Goal: Navigation & Orientation: Find specific page/section

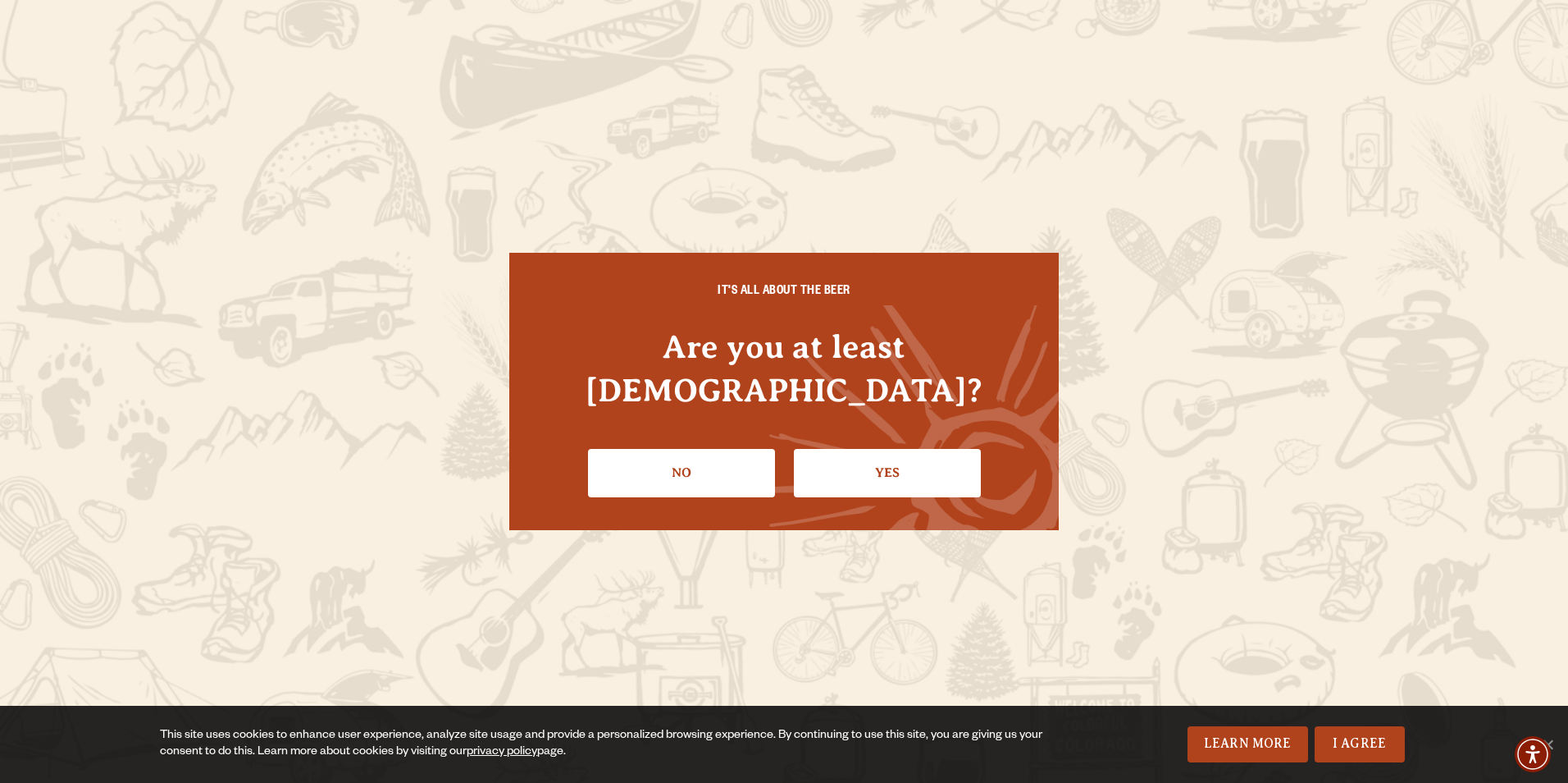
click at [878, 461] on link "Yes" at bounding box center [887, 473] width 187 height 48
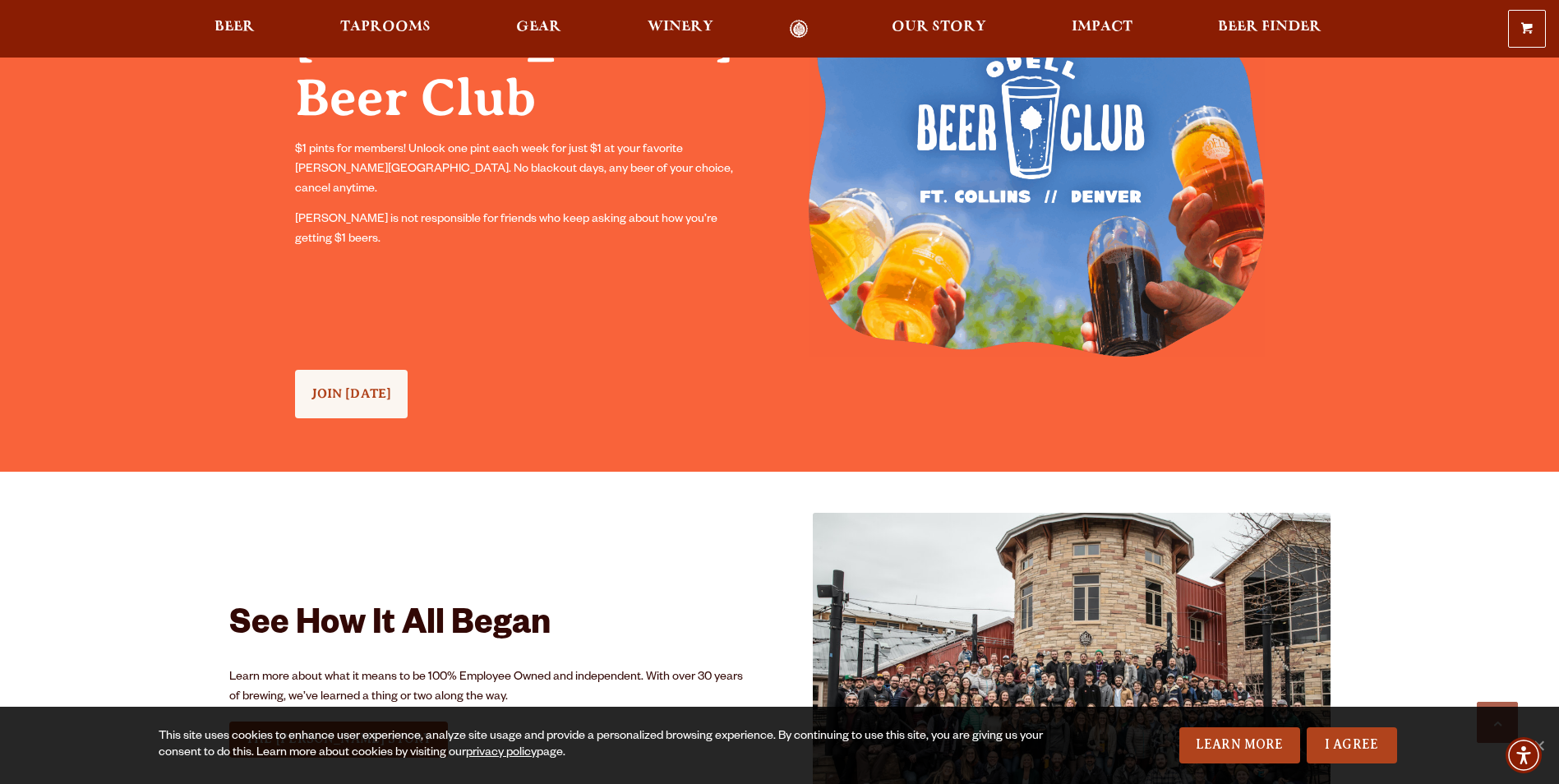
scroll to position [1643, 0]
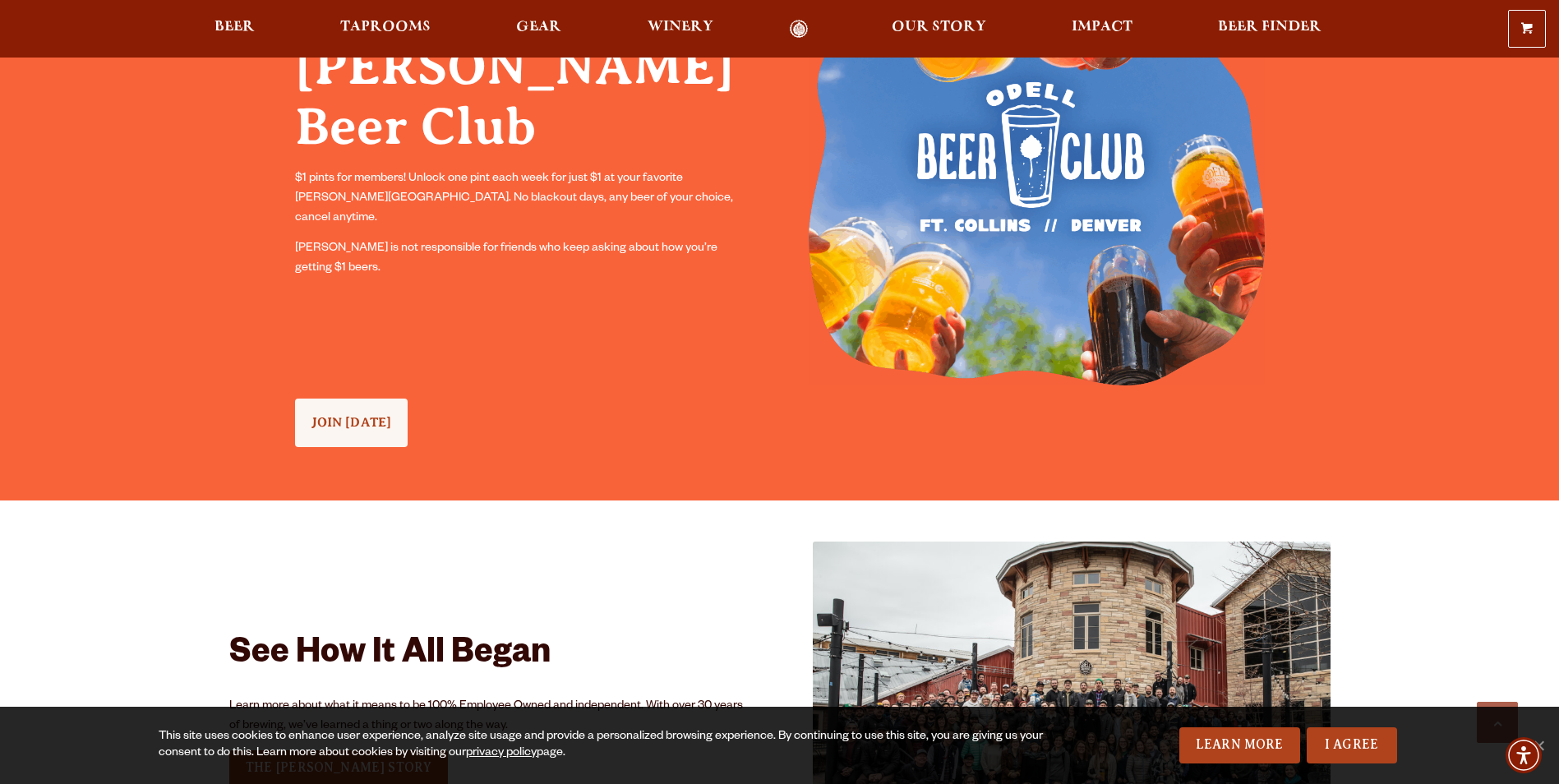
click at [225, 33] on span "Beer" at bounding box center [234, 28] width 40 height 13
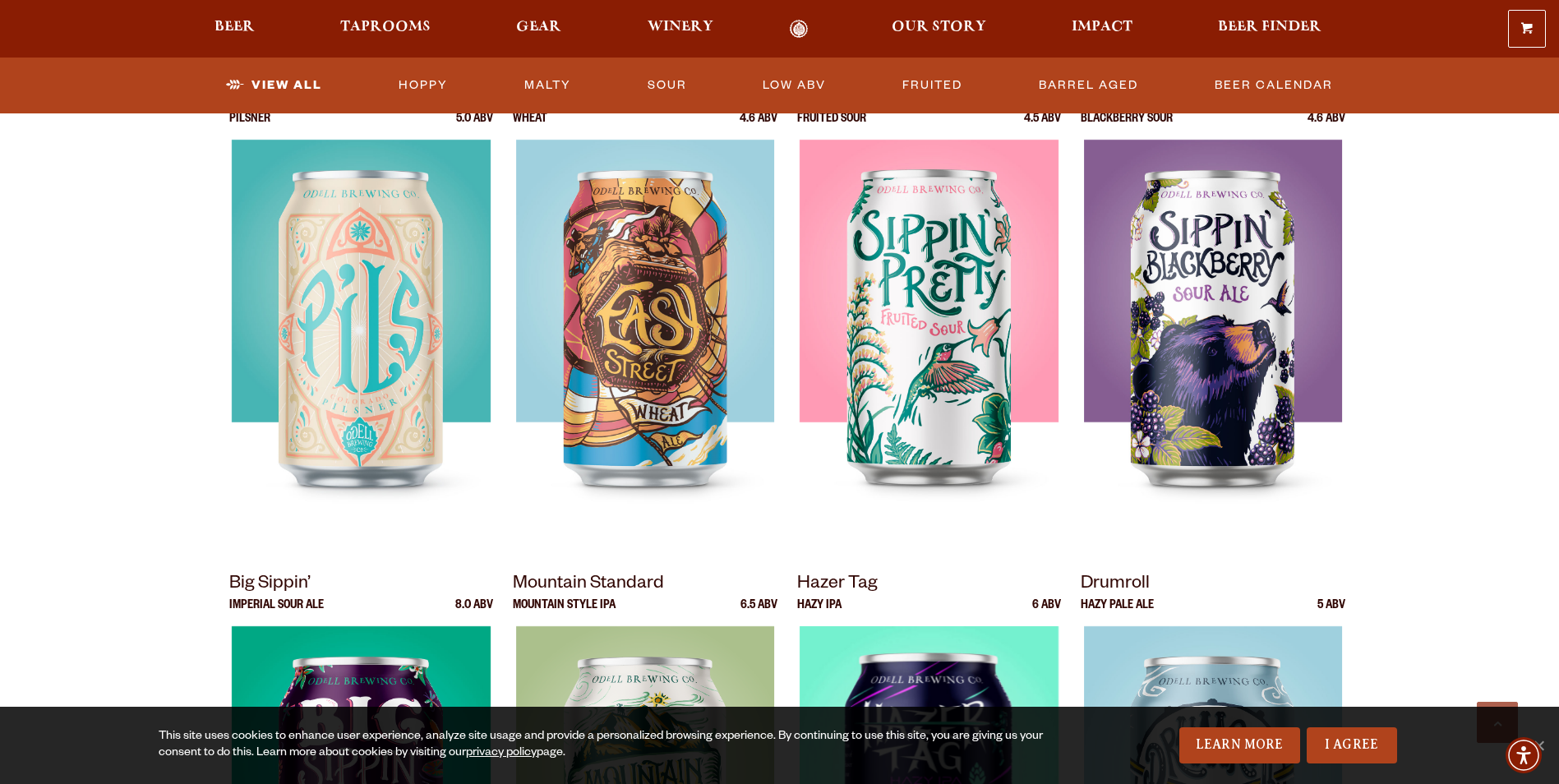
scroll to position [1233, 0]
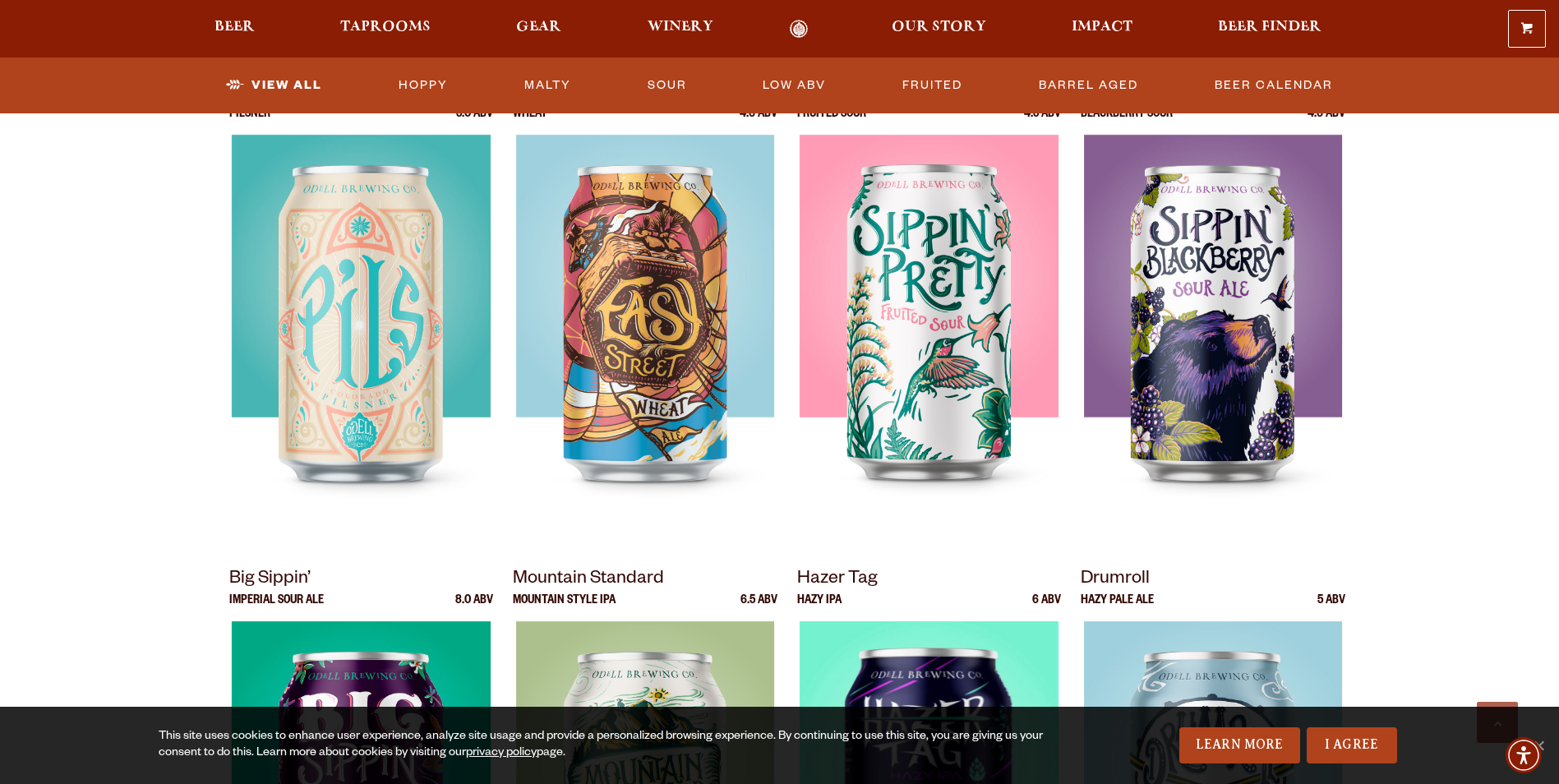
click at [1362, 745] on link "I Agree" at bounding box center [1351, 745] width 91 height 36
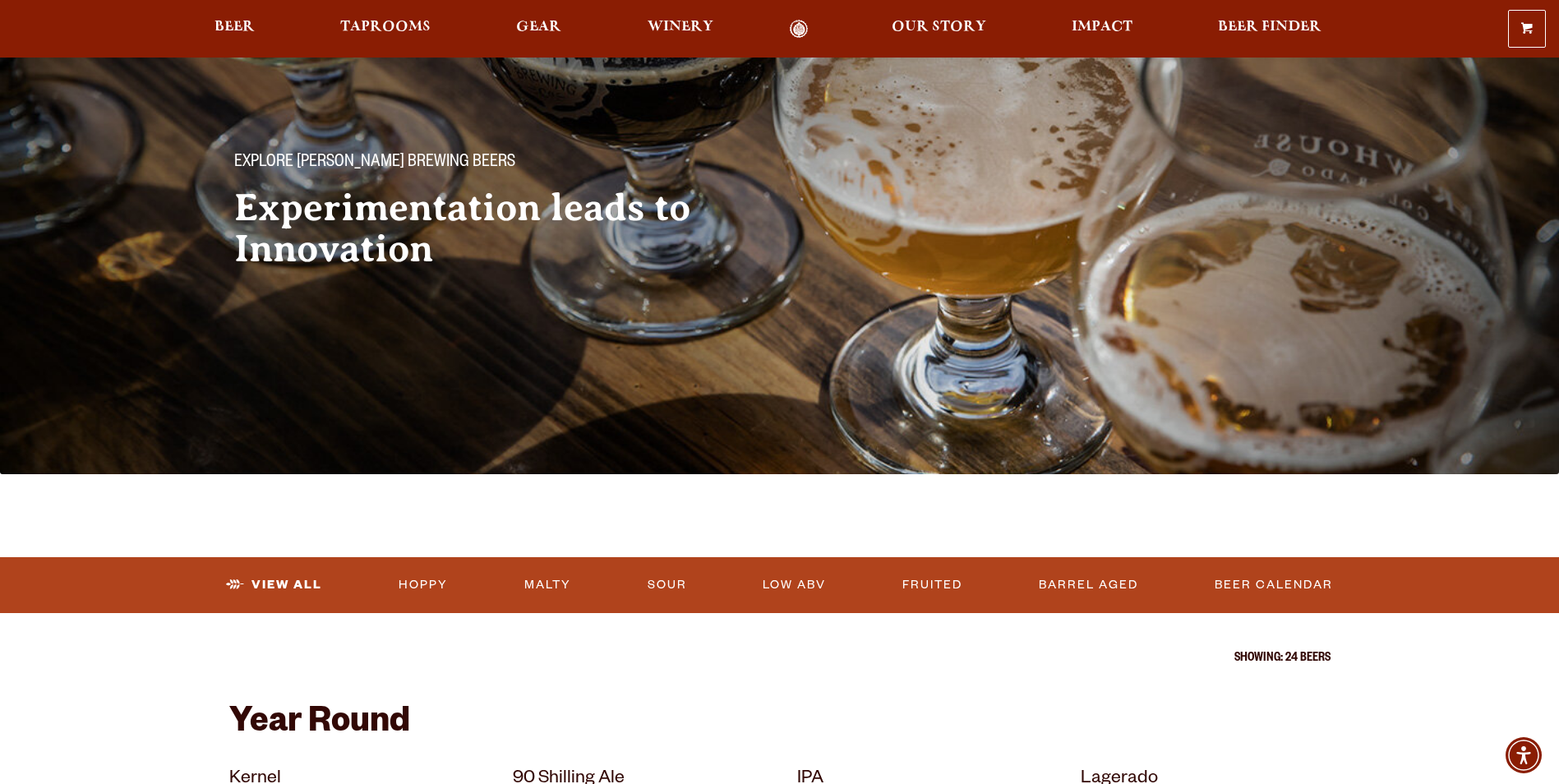
scroll to position [0, 0]
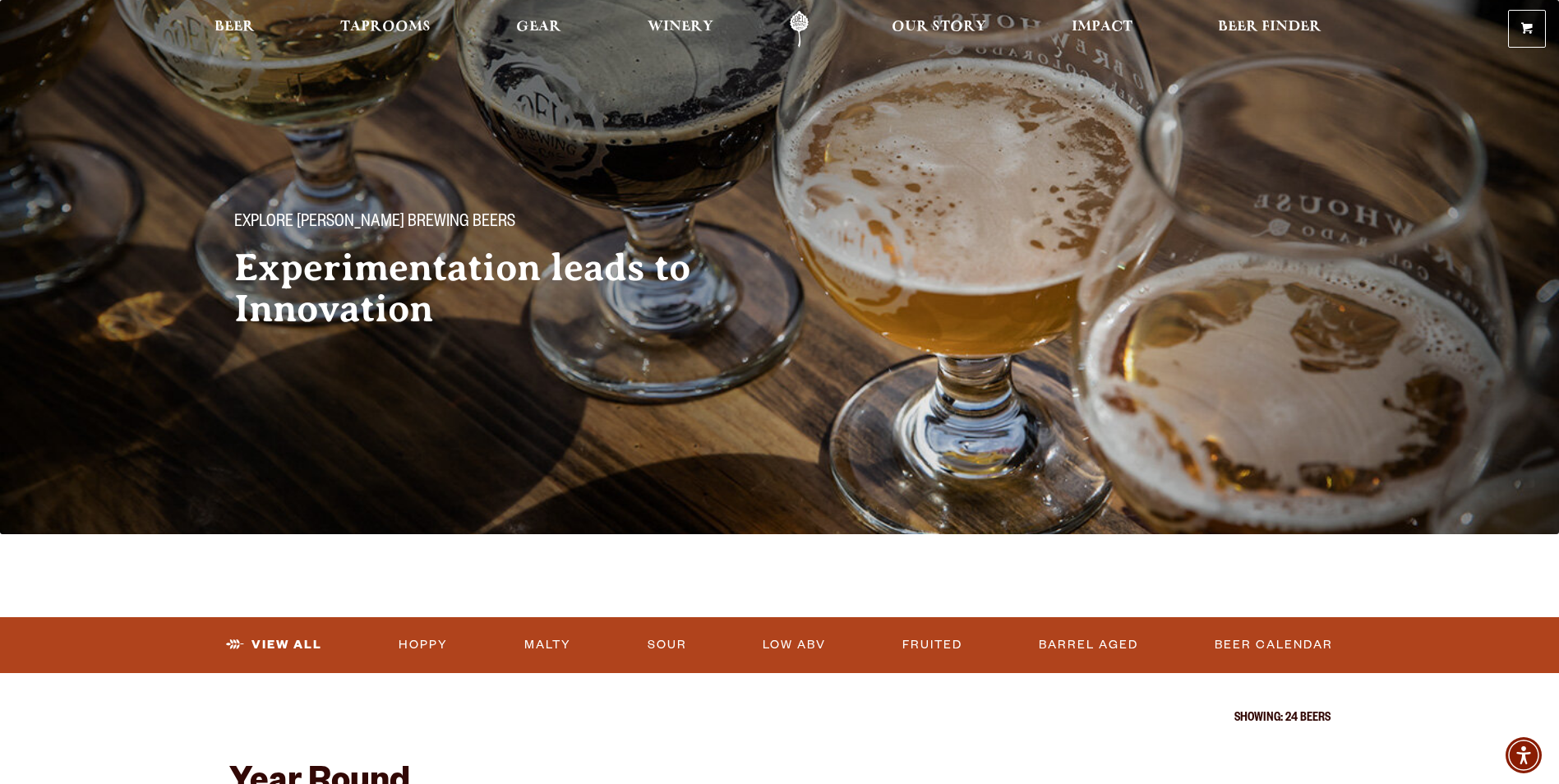
click at [550, 31] on span "Gear" at bounding box center [538, 28] width 45 height 13
